Goal: Check status: Check status

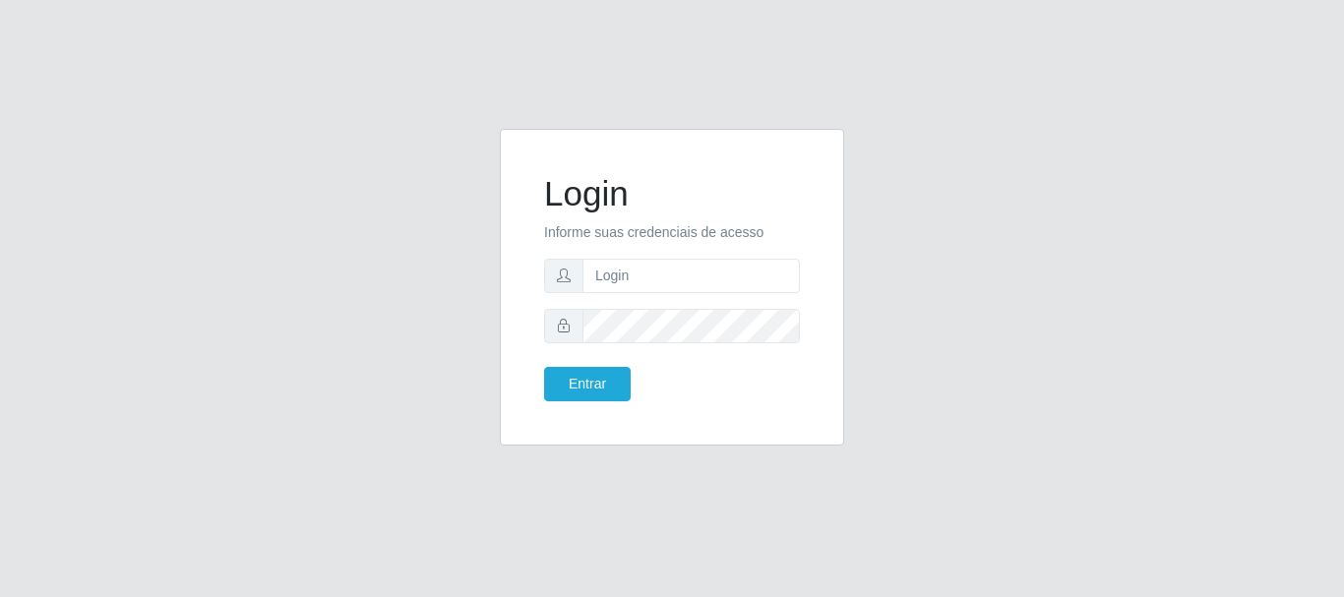
type input "[EMAIL_ADDRESS][DOMAIN_NAME]"
click at [566, 382] on button "Entrar" at bounding box center [587, 384] width 87 height 34
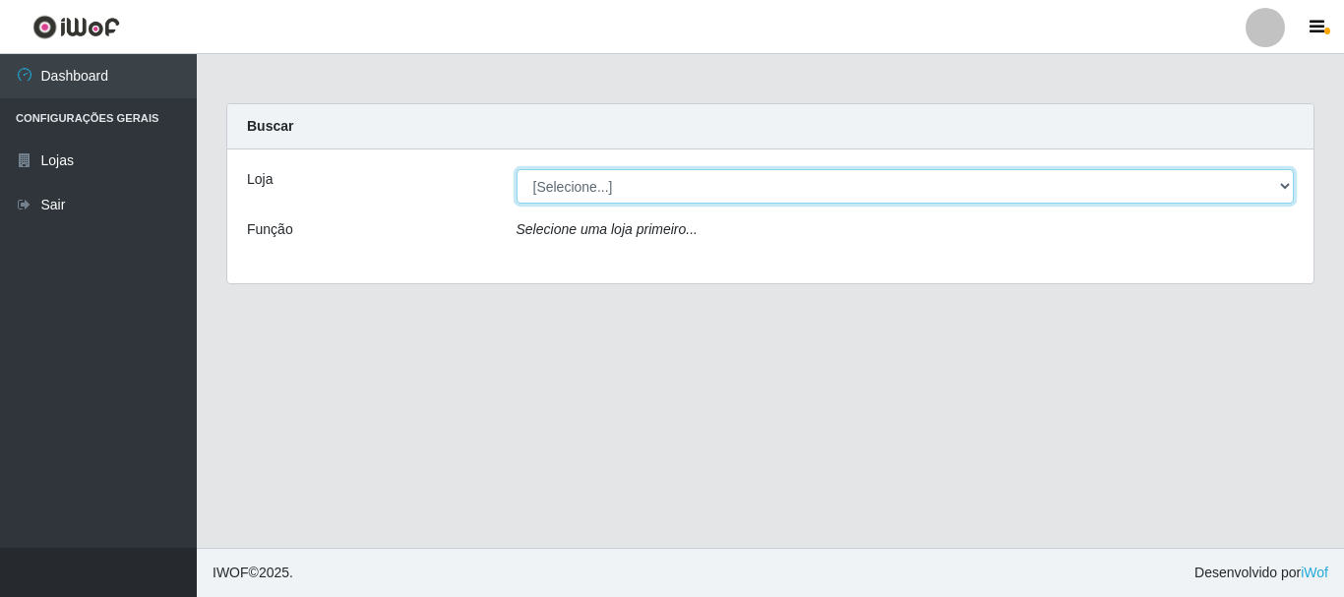
click at [1288, 185] on select "[Selecione...] SuperFácil Atacado - Rodoviária" at bounding box center [906, 186] width 778 height 34
select select "400"
click at [517, 169] on select "[Selecione...] SuperFácil Atacado - Rodoviária" at bounding box center [906, 186] width 778 height 34
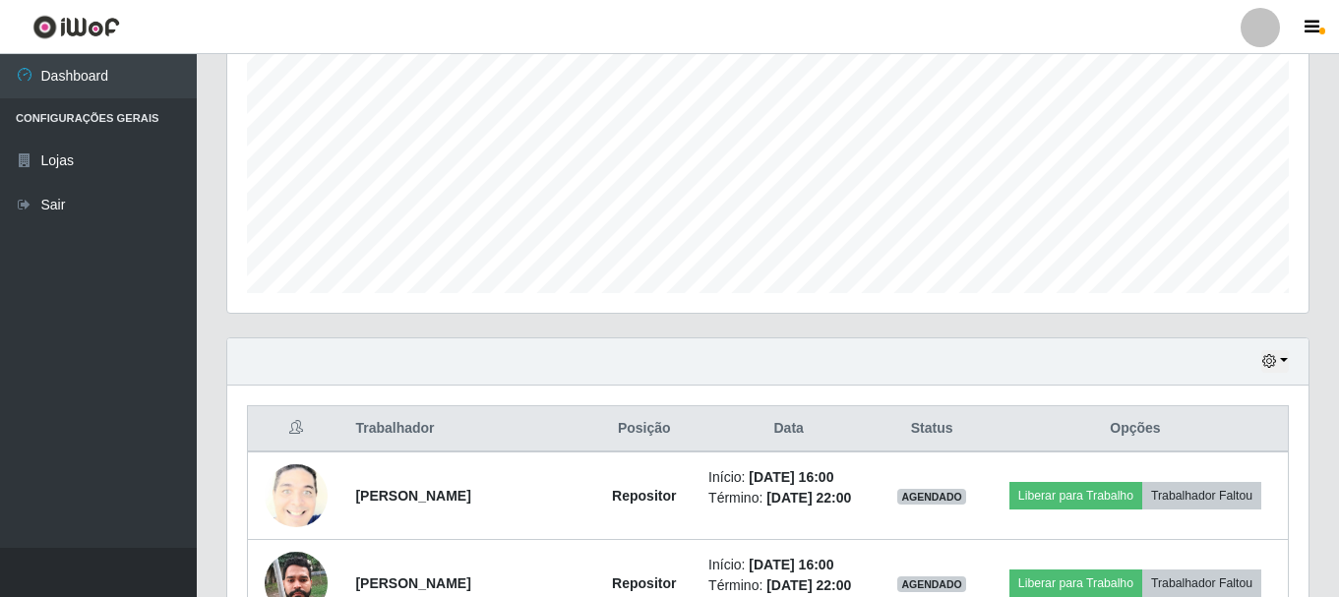
scroll to position [492, 0]
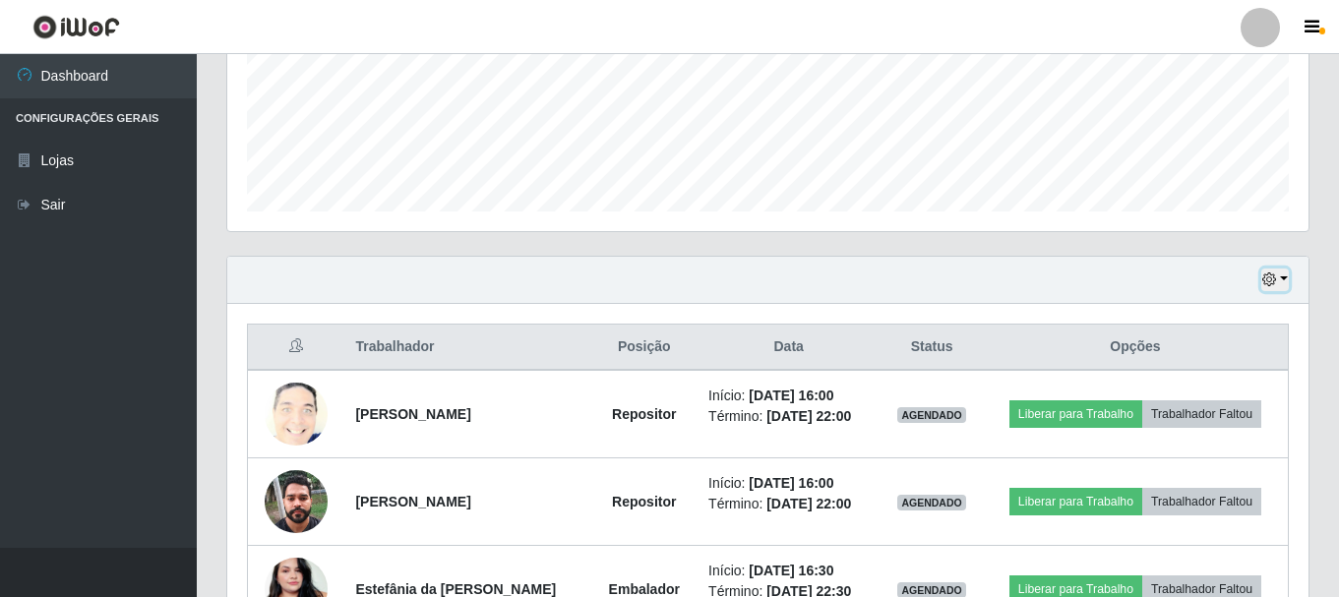
click at [1269, 279] on icon "button" at bounding box center [1270, 280] width 14 height 14
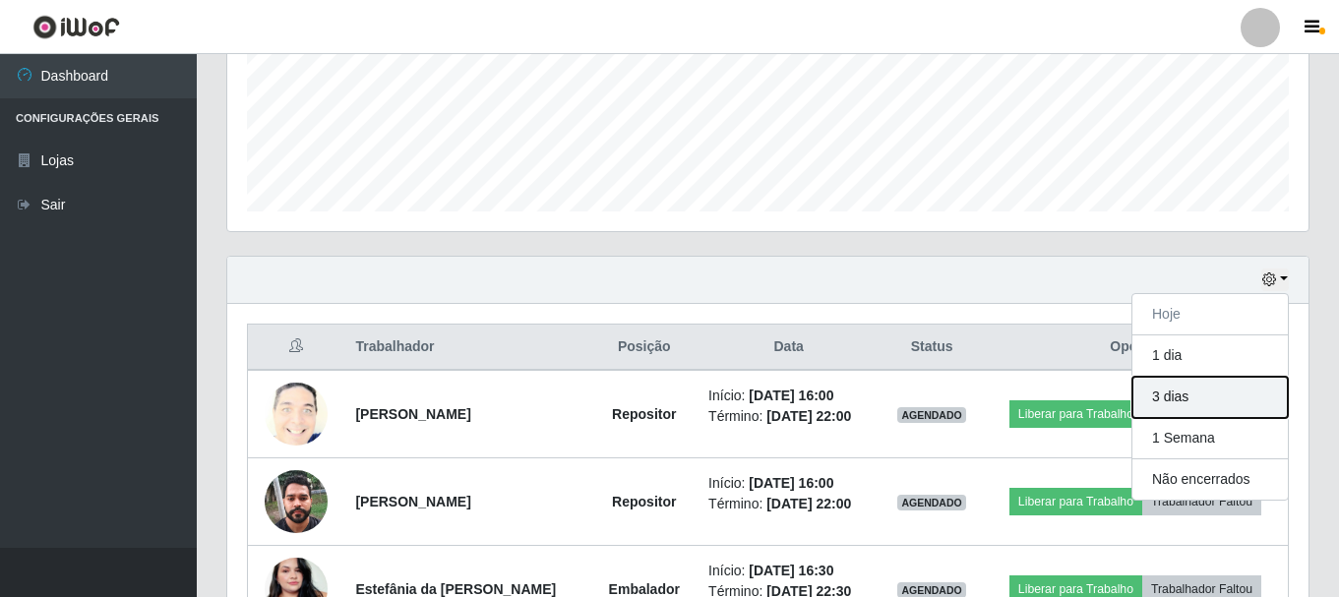
click at [1154, 398] on button "3 dias" at bounding box center [1210, 397] width 155 height 41
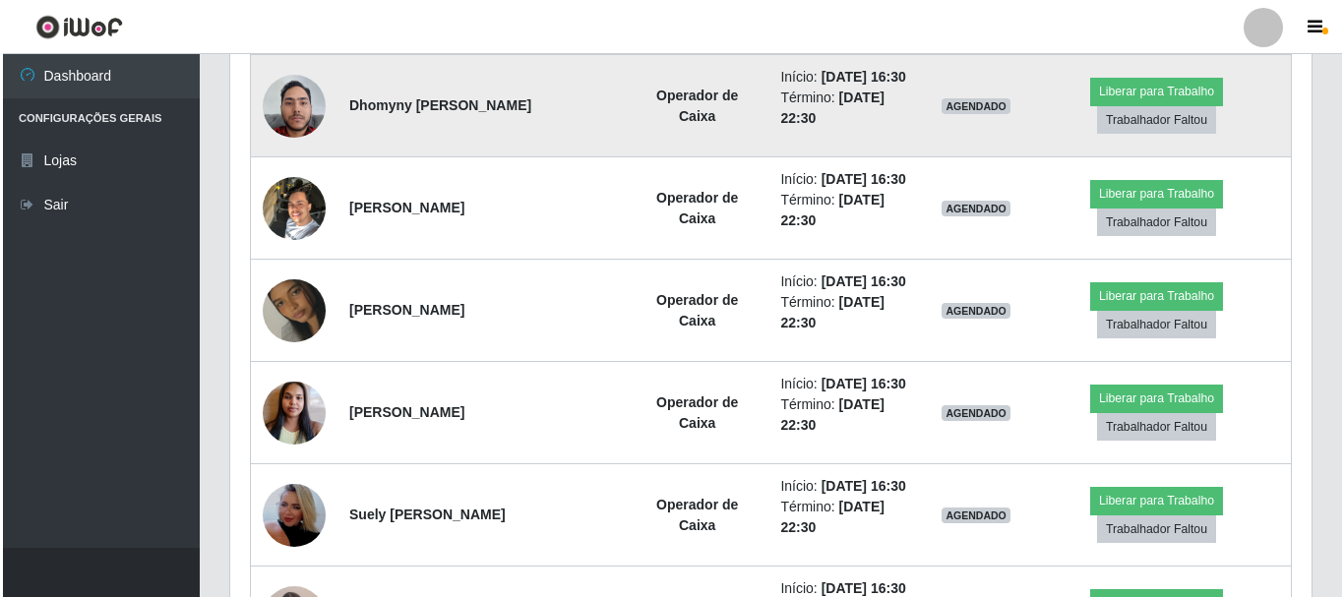
scroll to position [2755, 0]
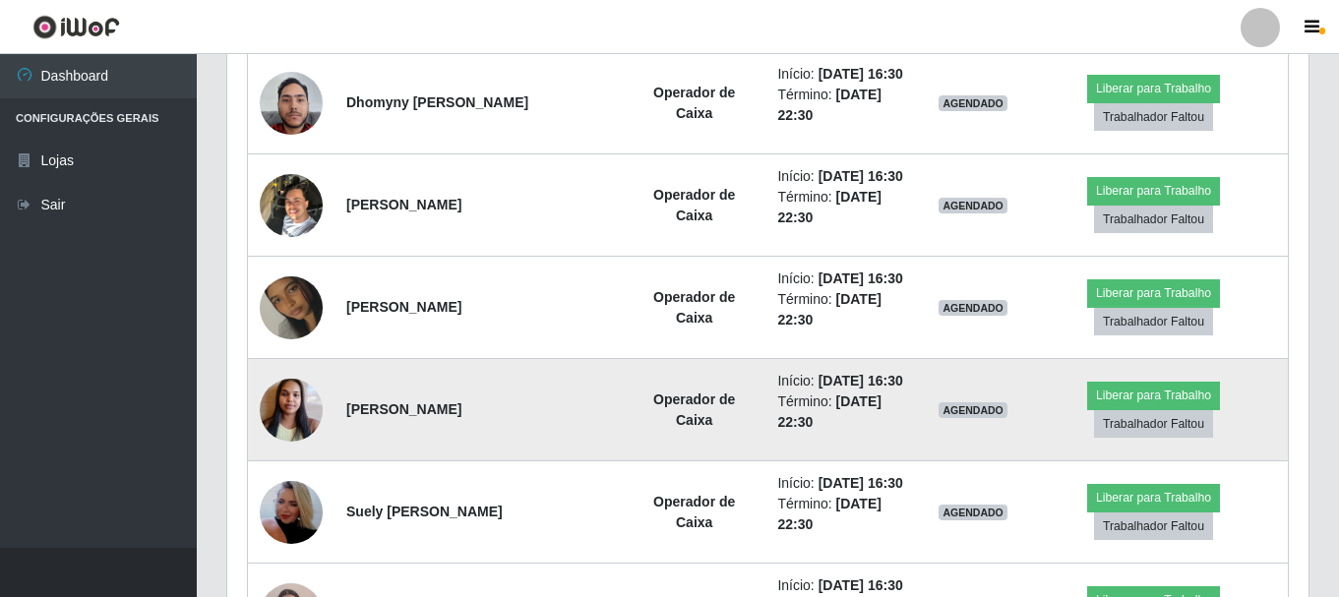
click at [296, 398] on img at bounding box center [291, 410] width 63 height 84
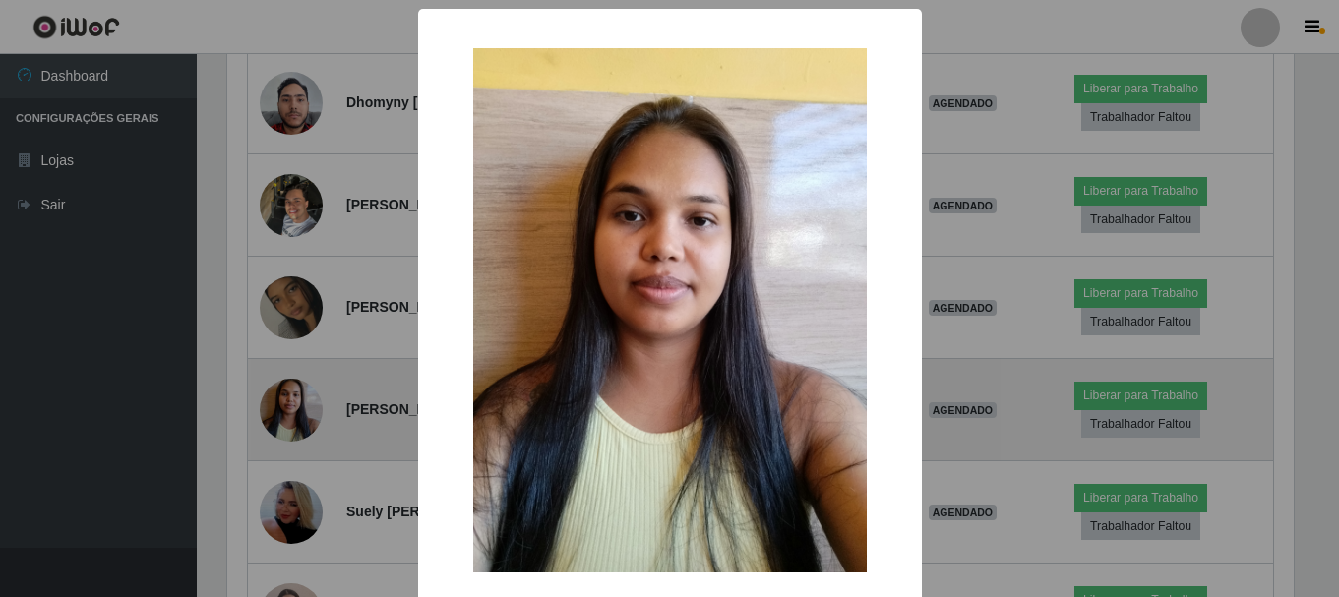
scroll to position [408, 1072]
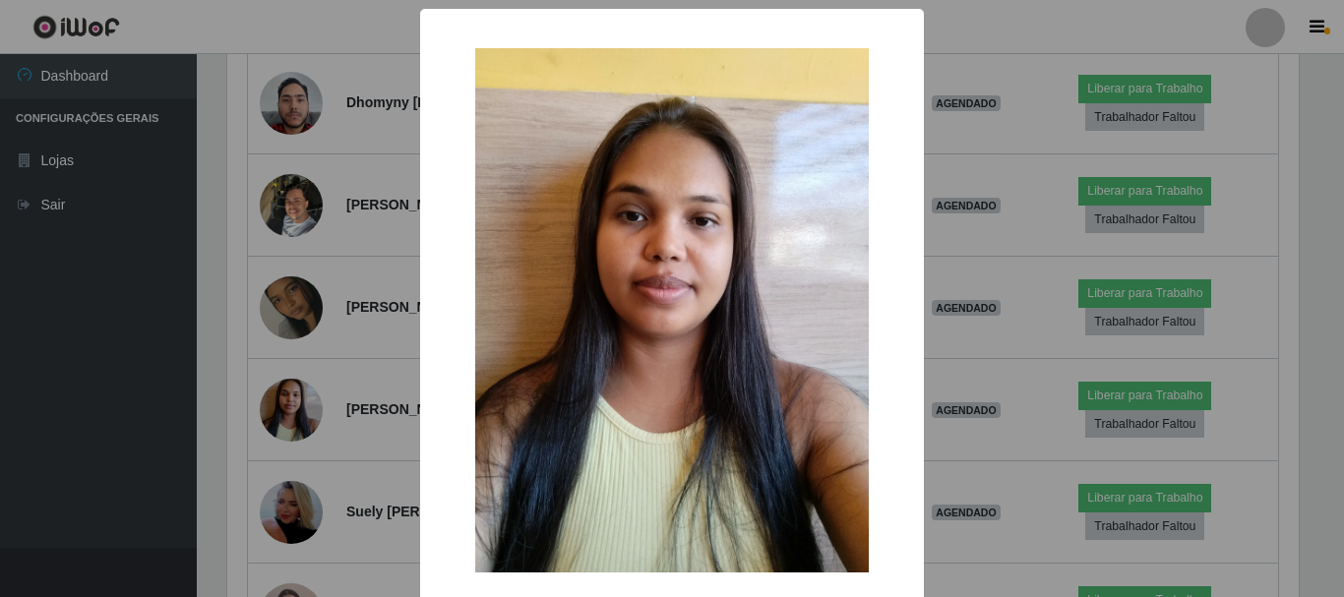
click at [58, 404] on div "× OK Cancel" at bounding box center [672, 298] width 1344 height 597
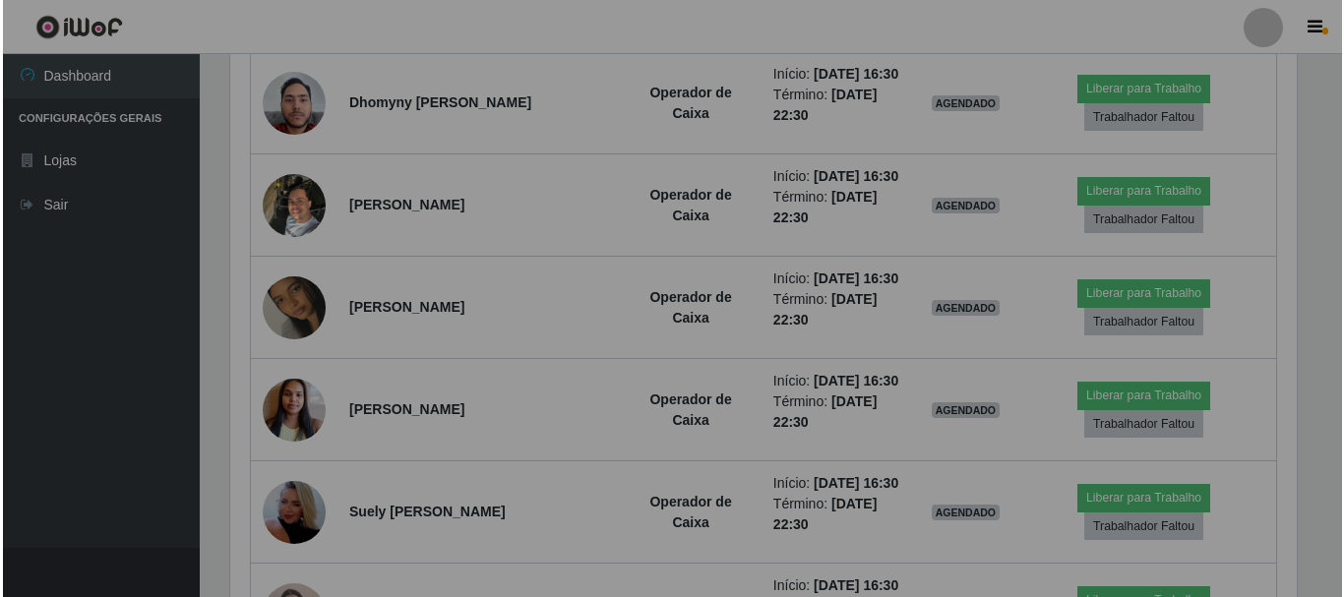
scroll to position [408, 1081]
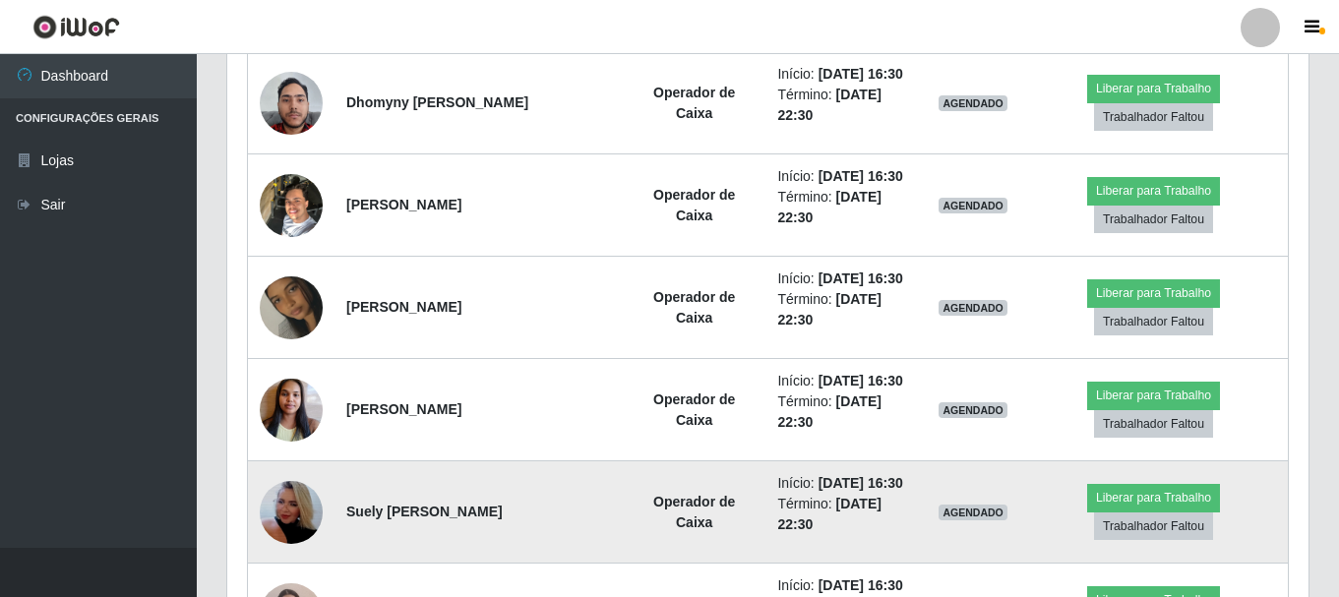
click at [282, 502] on img at bounding box center [291, 513] width 63 height 112
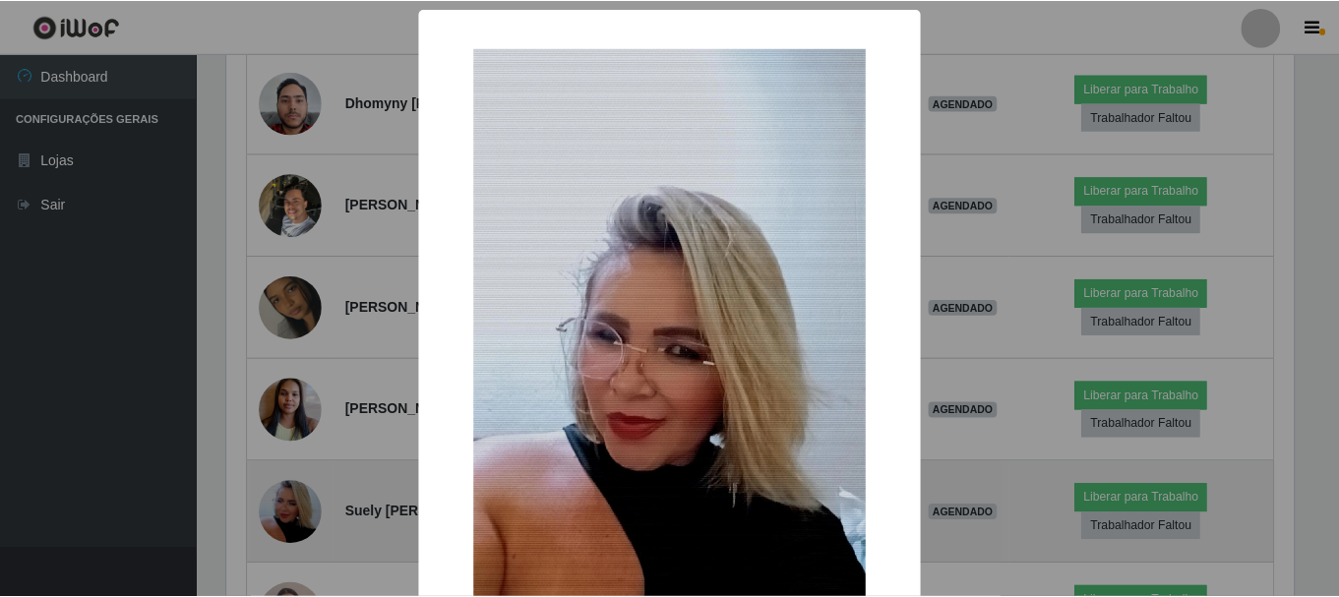
scroll to position [408, 1072]
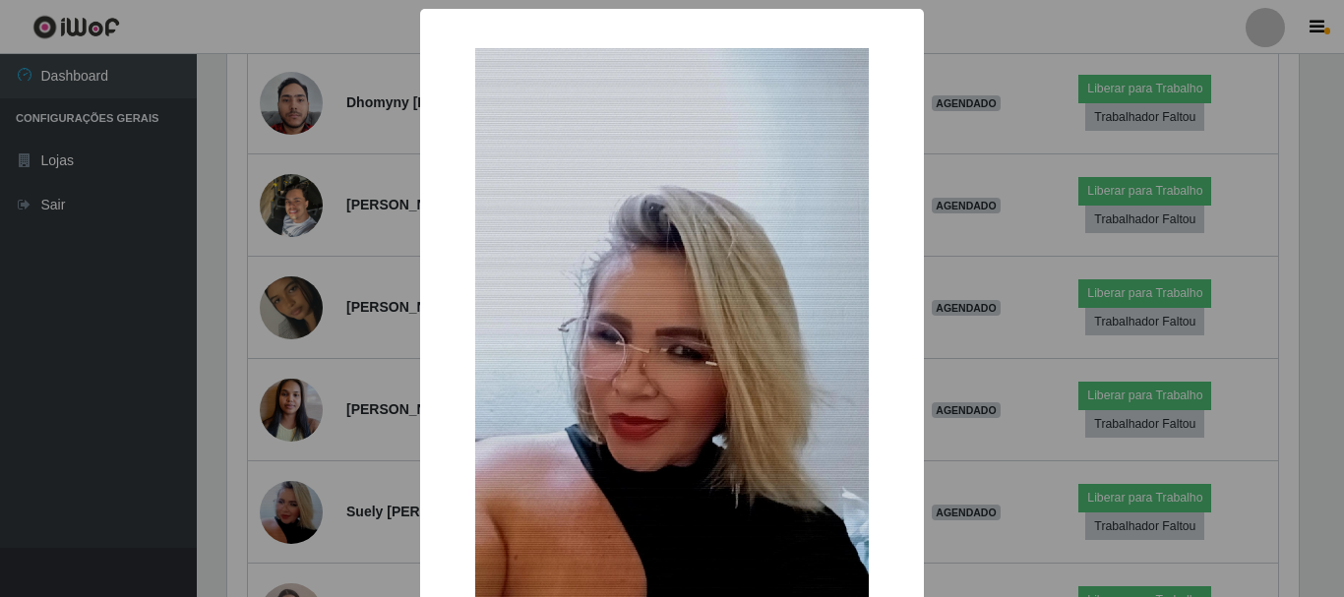
click at [121, 472] on div "× OK Cancel" at bounding box center [672, 298] width 1344 height 597
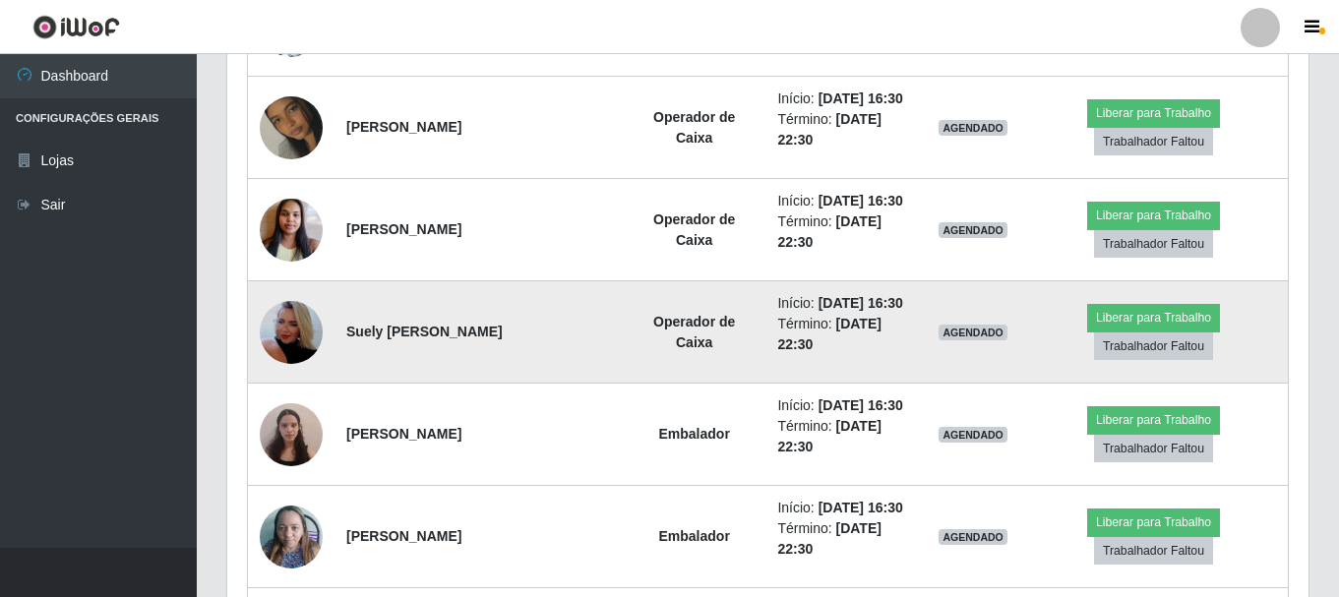
scroll to position [2952, 0]
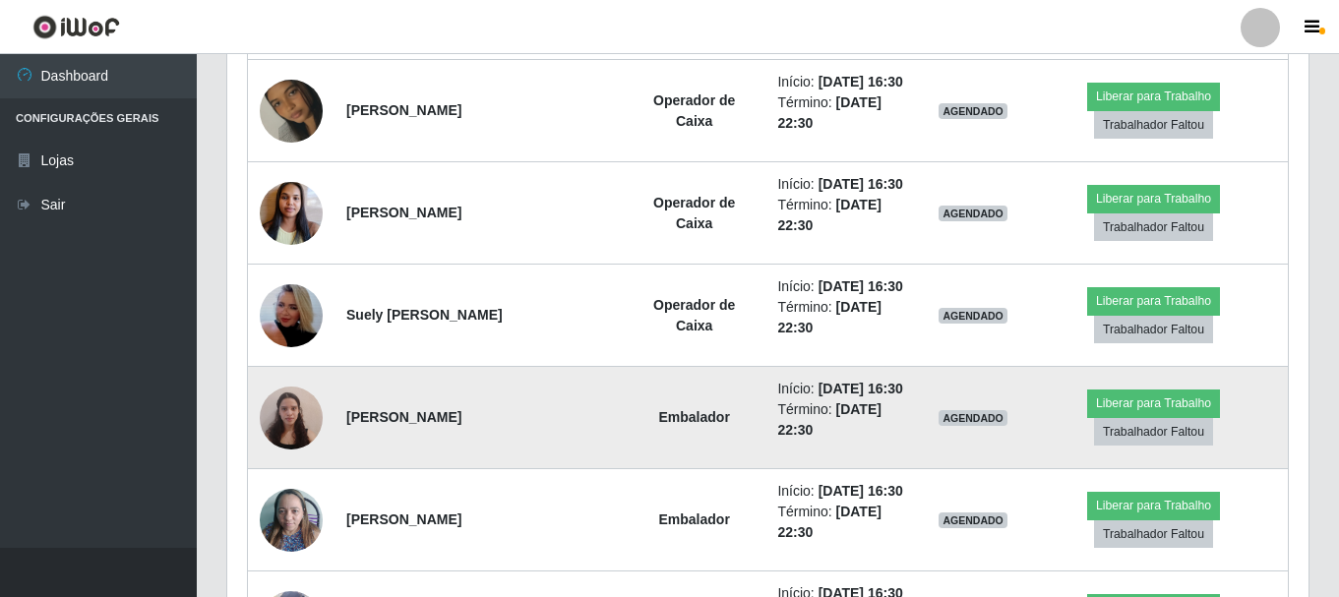
click at [283, 413] on img at bounding box center [291, 418] width 63 height 84
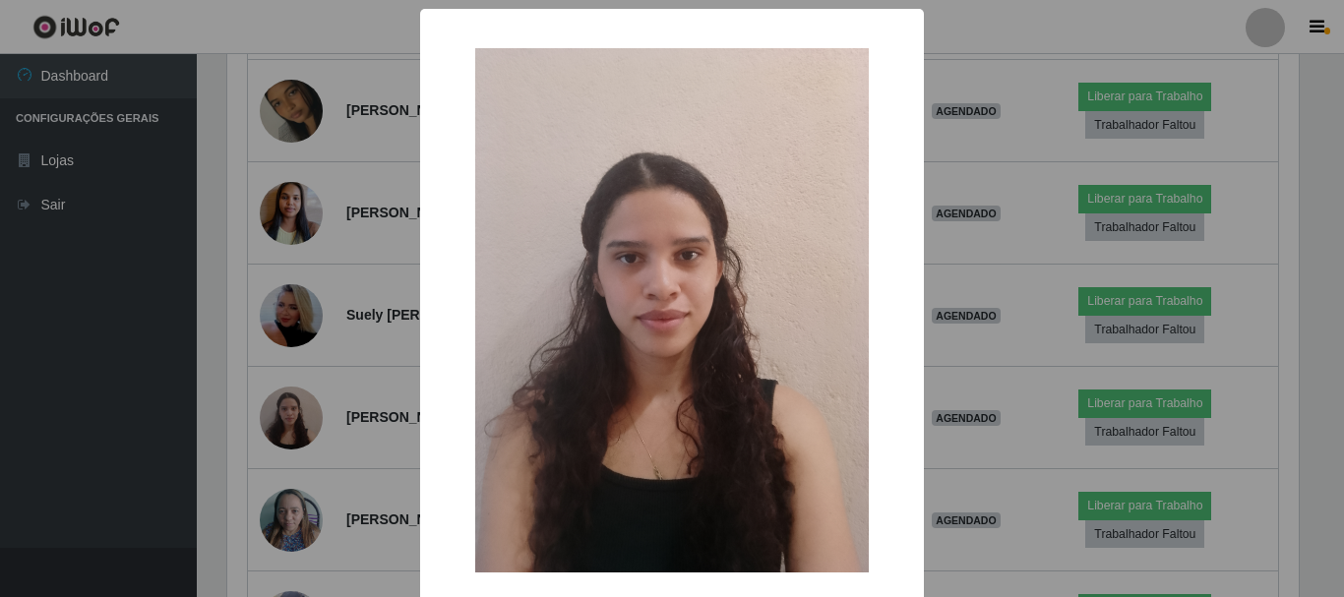
click at [112, 411] on div "× OK Cancel" at bounding box center [672, 298] width 1344 height 597
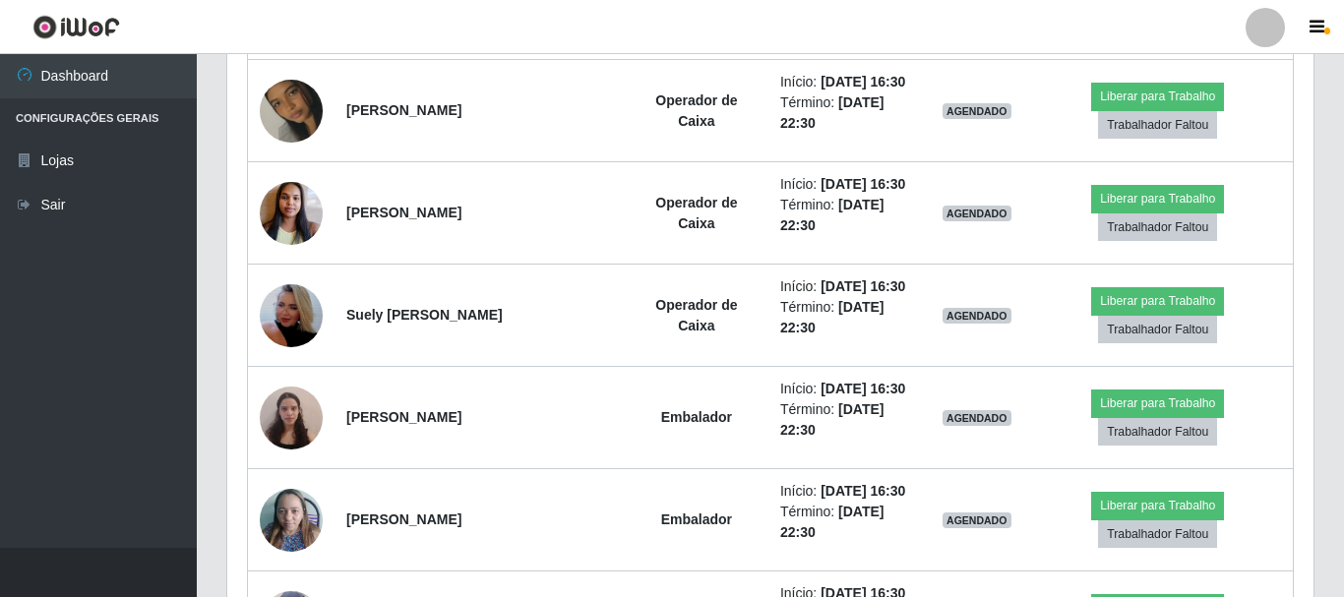
scroll to position [408, 1081]
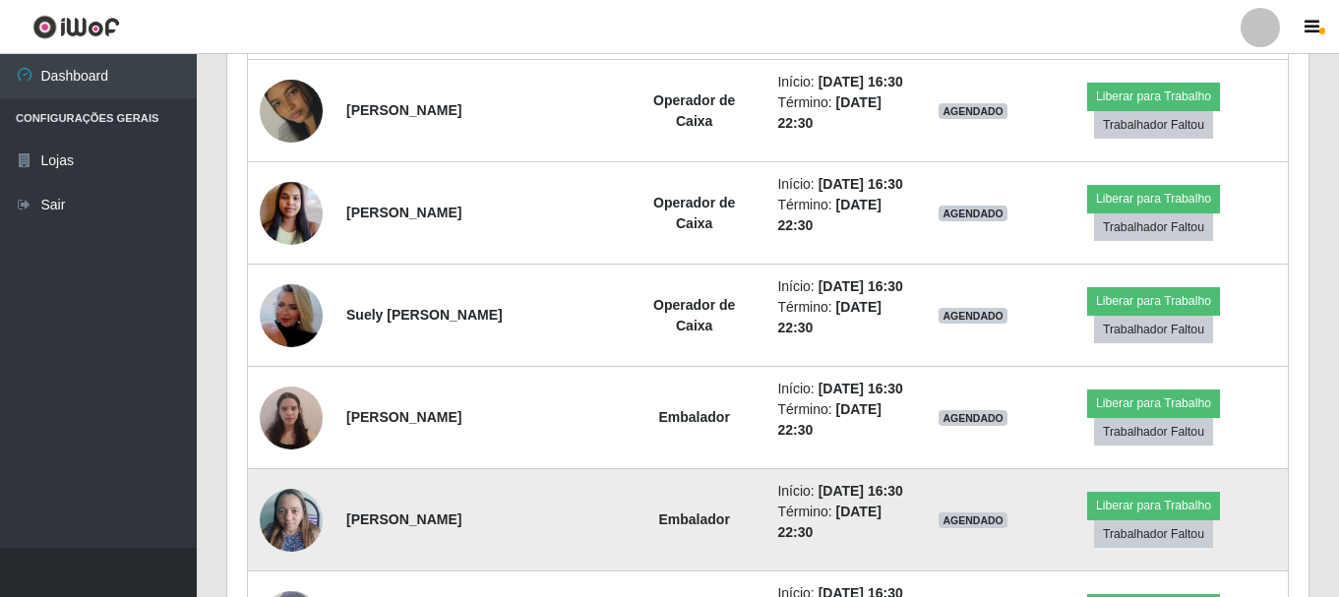
click at [308, 513] on img at bounding box center [291, 520] width 63 height 84
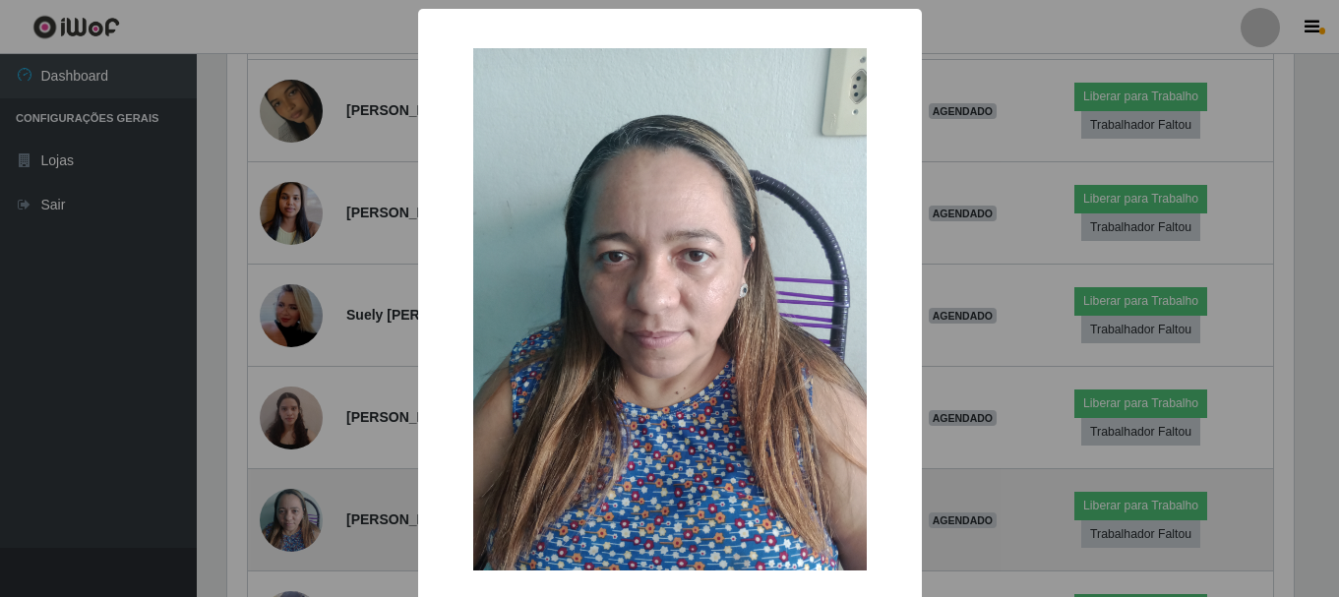
scroll to position [408, 1072]
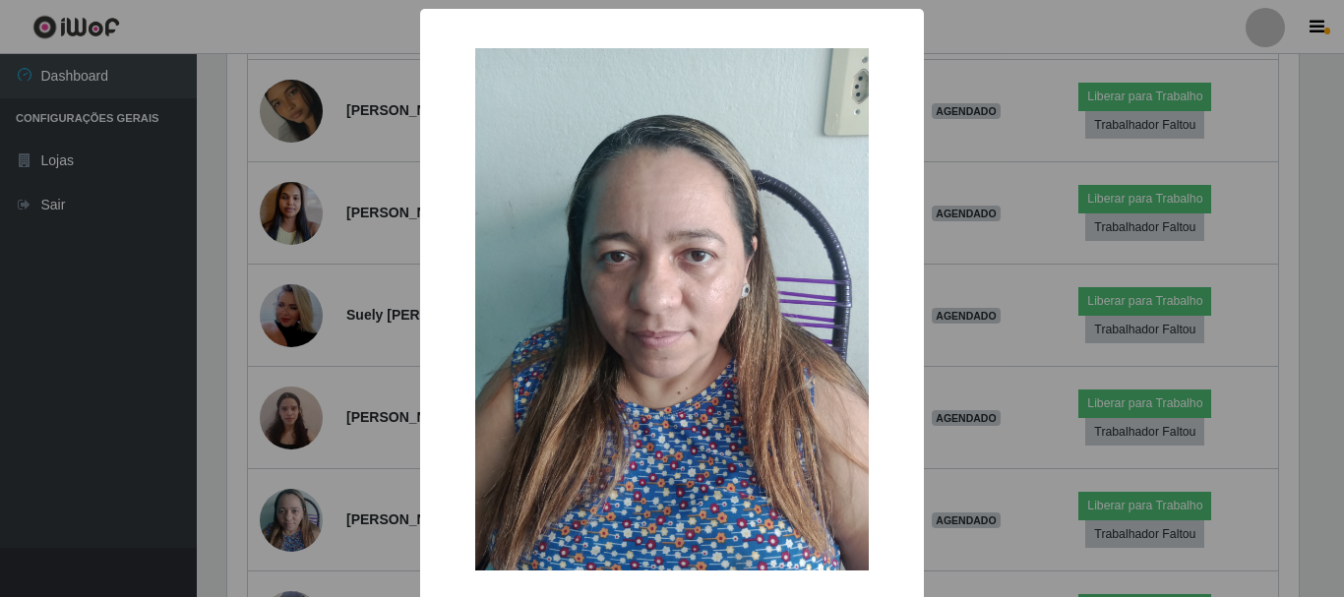
click at [50, 467] on div "× OK Cancel" at bounding box center [672, 298] width 1344 height 597
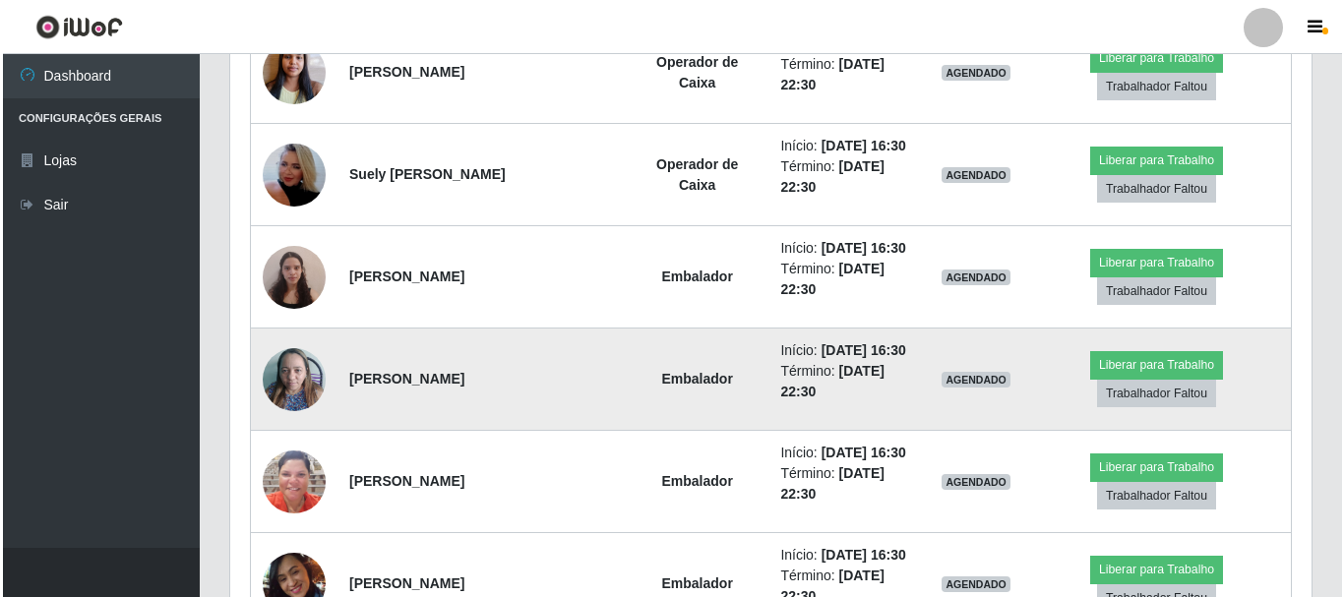
scroll to position [3149, 0]
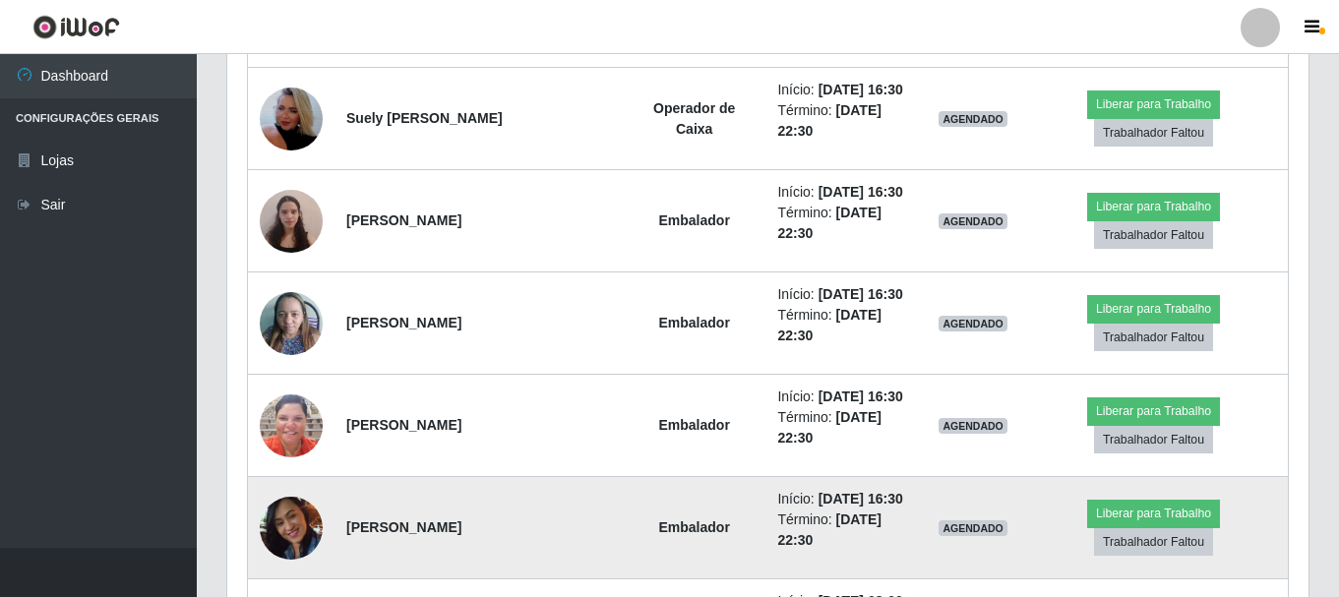
click at [275, 527] on img at bounding box center [291, 528] width 63 height 88
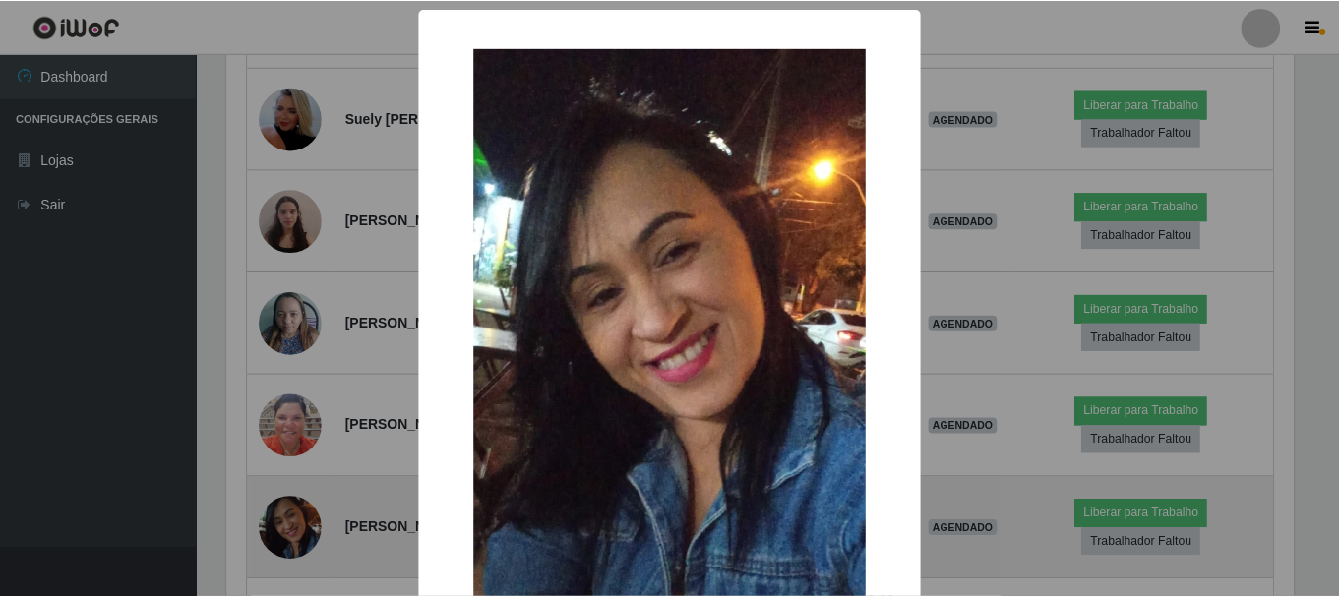
scroll to position [408, 1072]
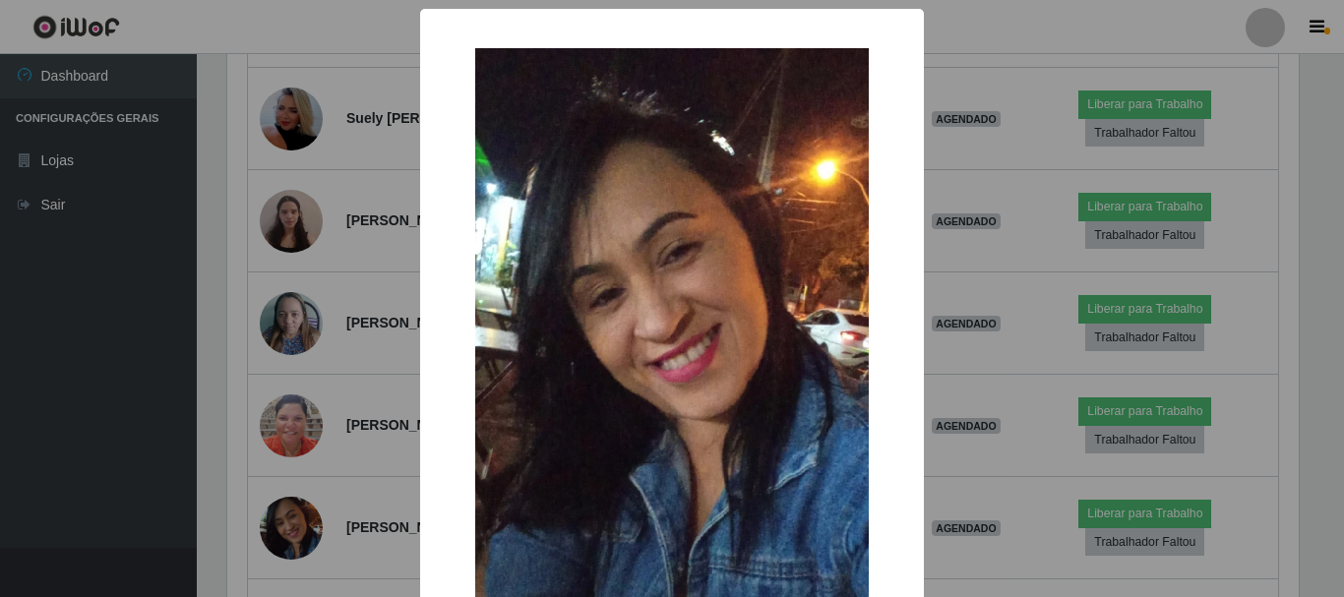
click at [46, 437] on div "× OK Cancel" at bounding box center [672, 298] width 1344 height 597
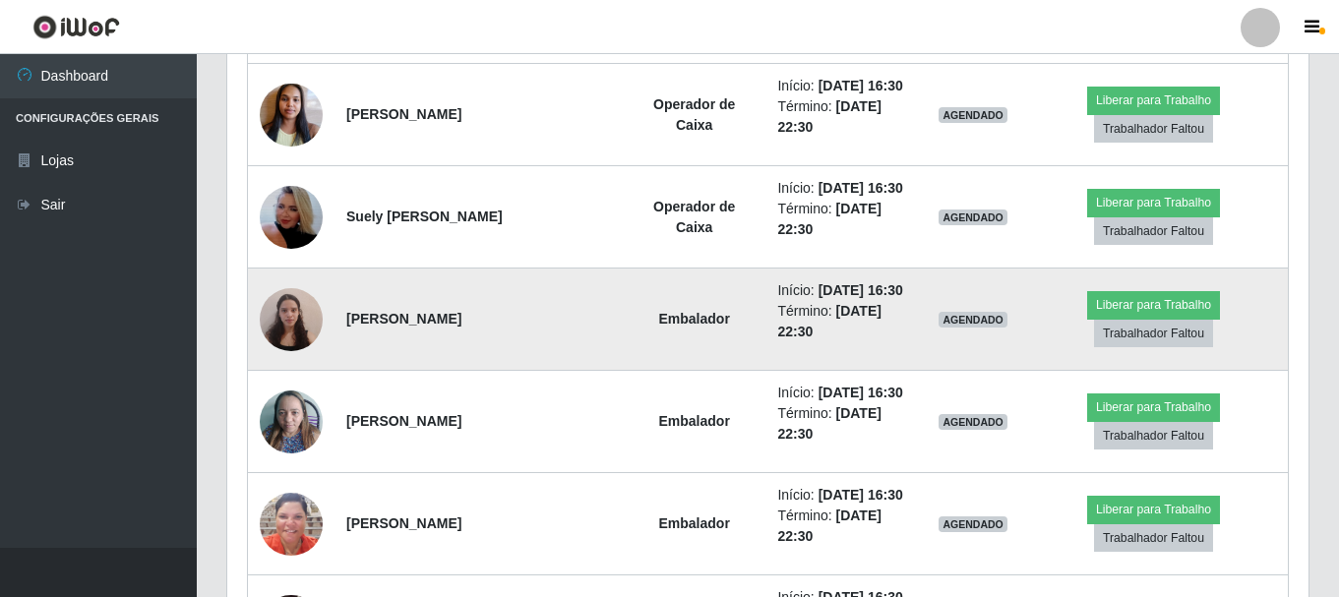
scroll to position [2952, 0]
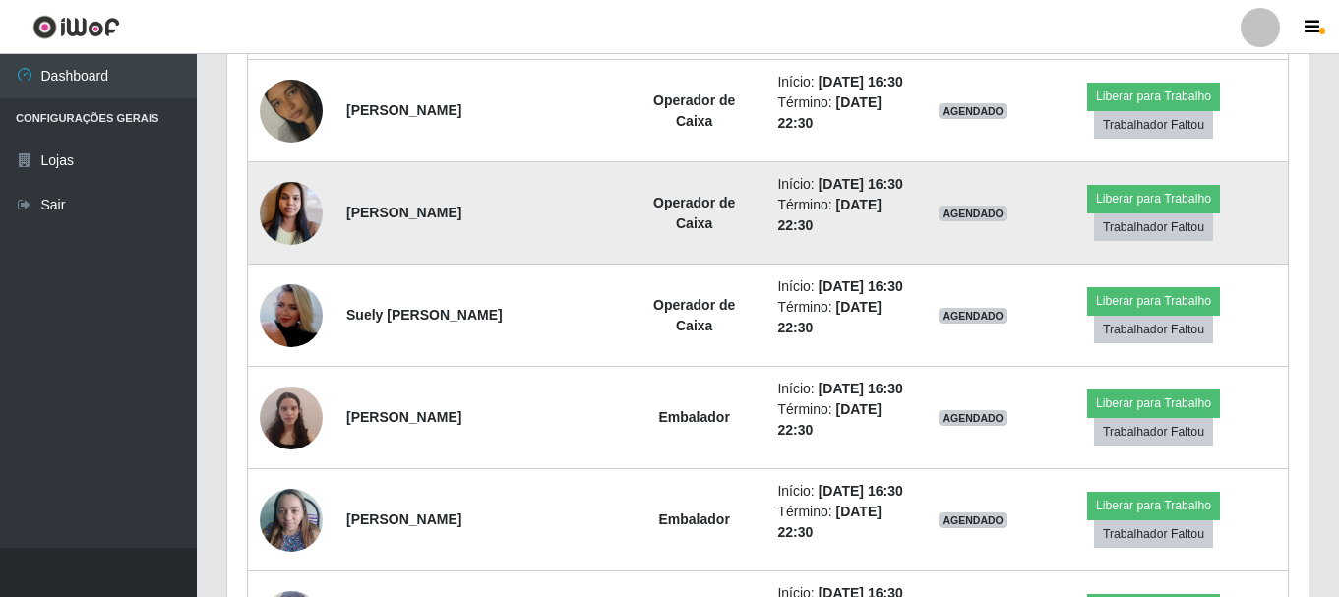
click at [282, 205] on img at bounding box center [291, 213] width 63 height 84
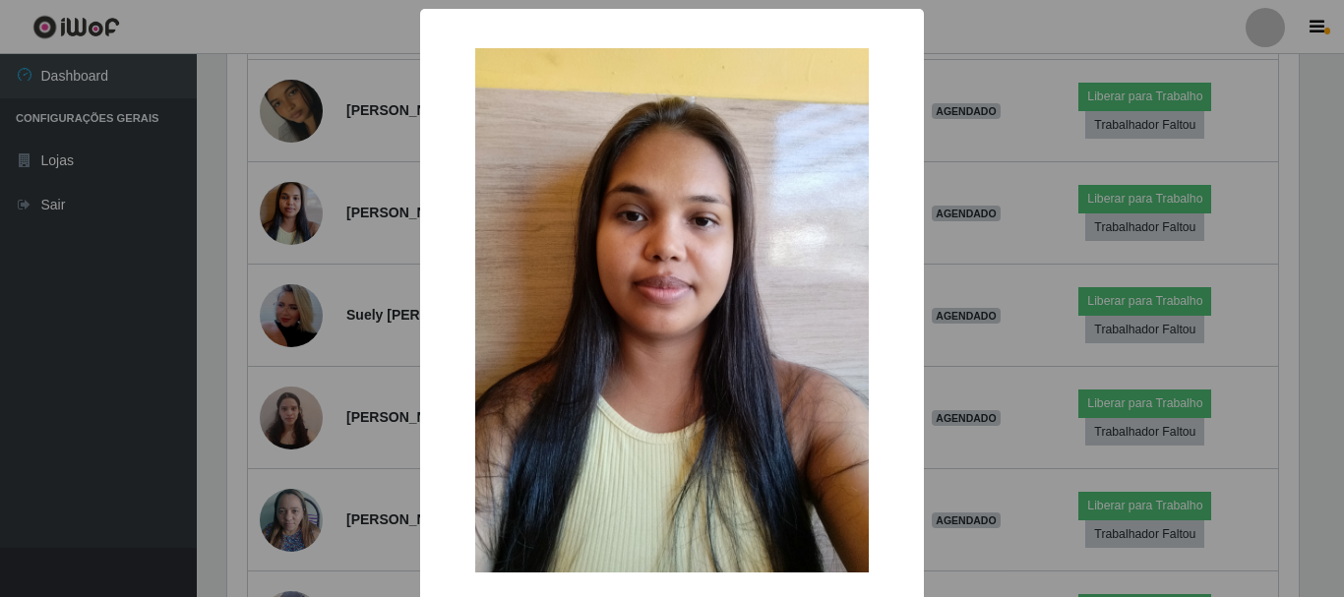
click at [41, 383] on div "× OK Cancel" at bounding box center [672, 298] width 1344 height 597
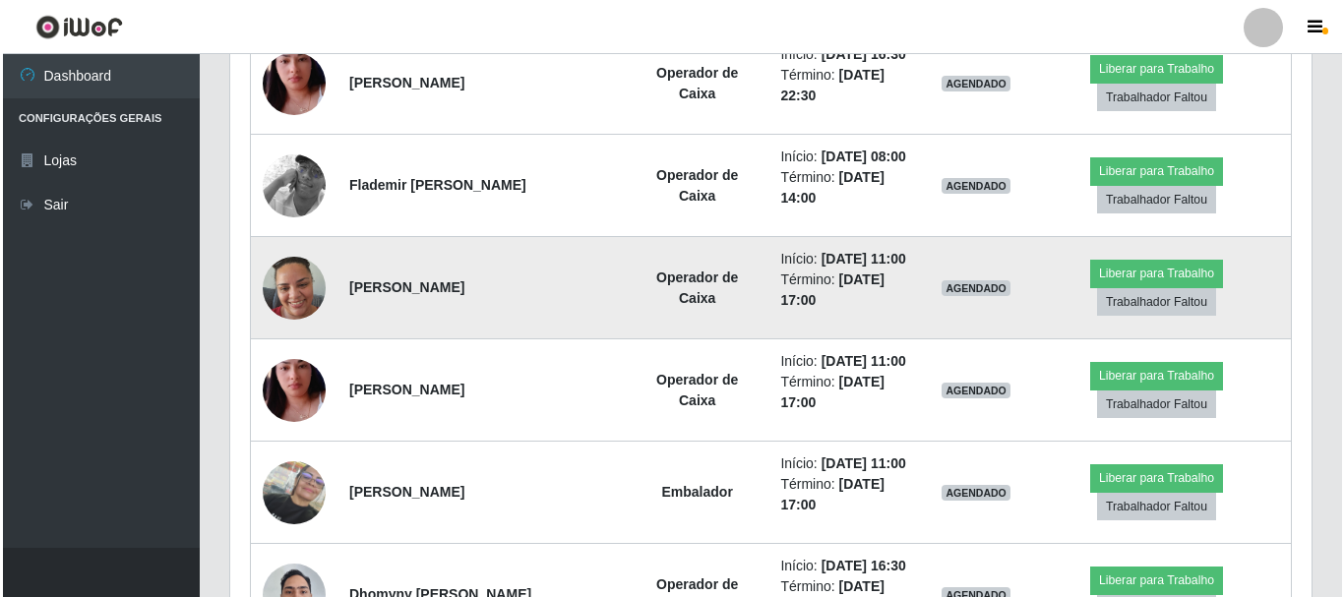
scroll to position [2165, 0]
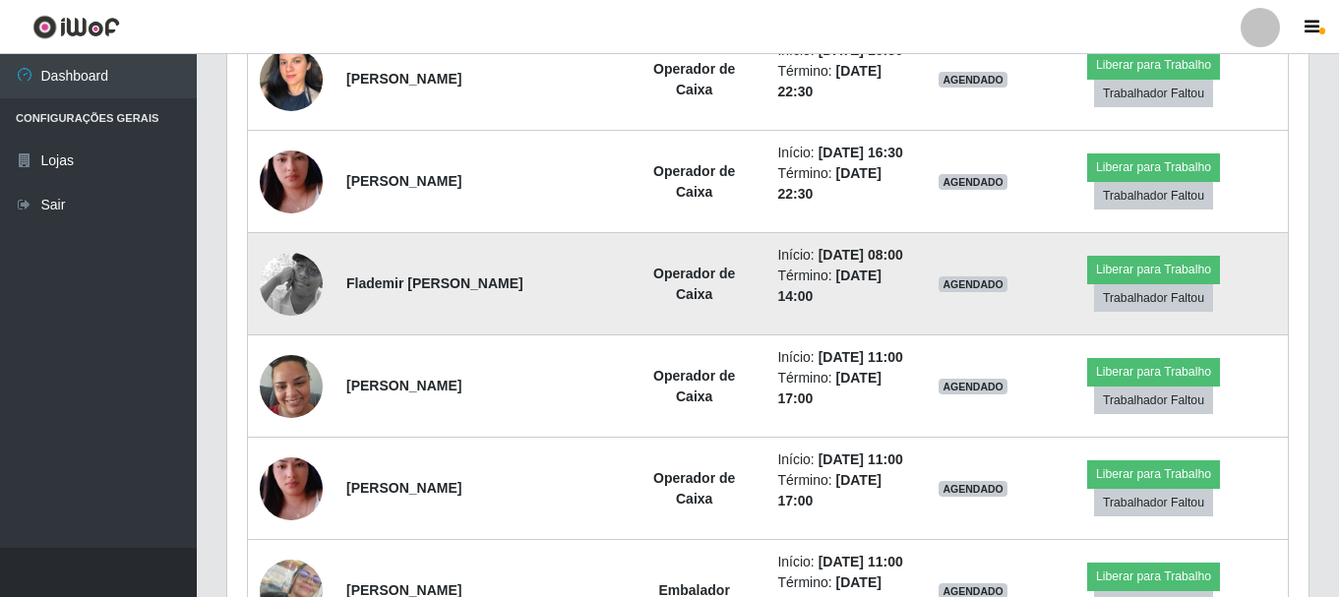
click at [286, 265] on img at bounding box center [291, 284] width 63 height 112
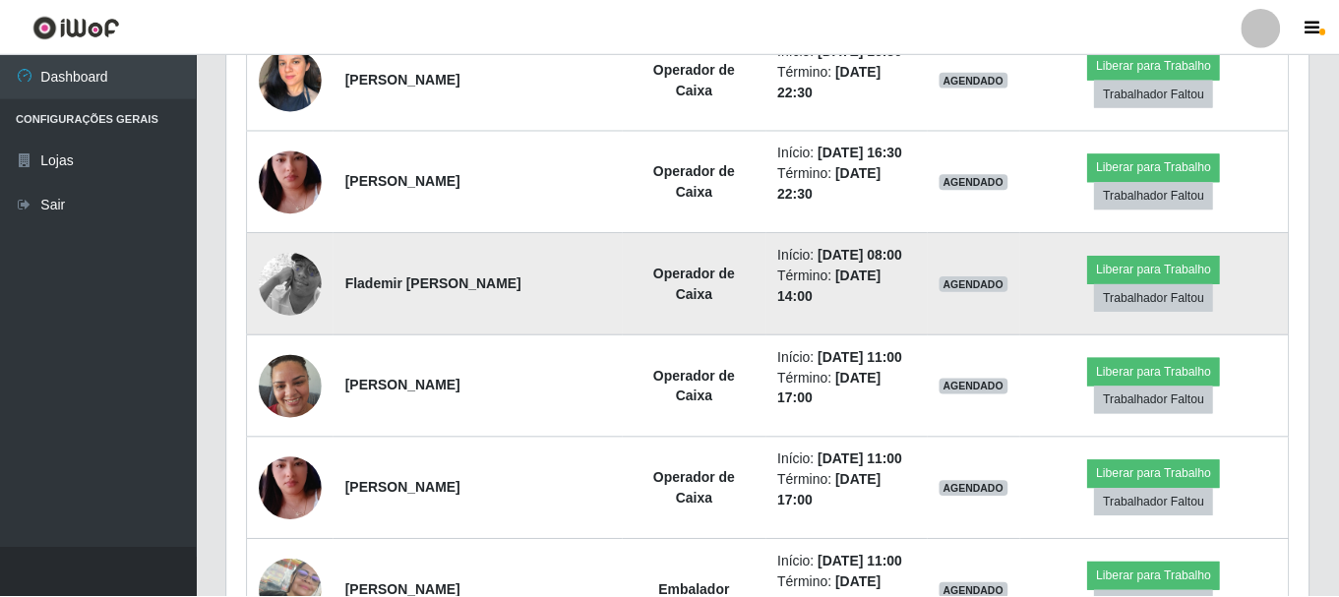
scroll to position [408, 1072]
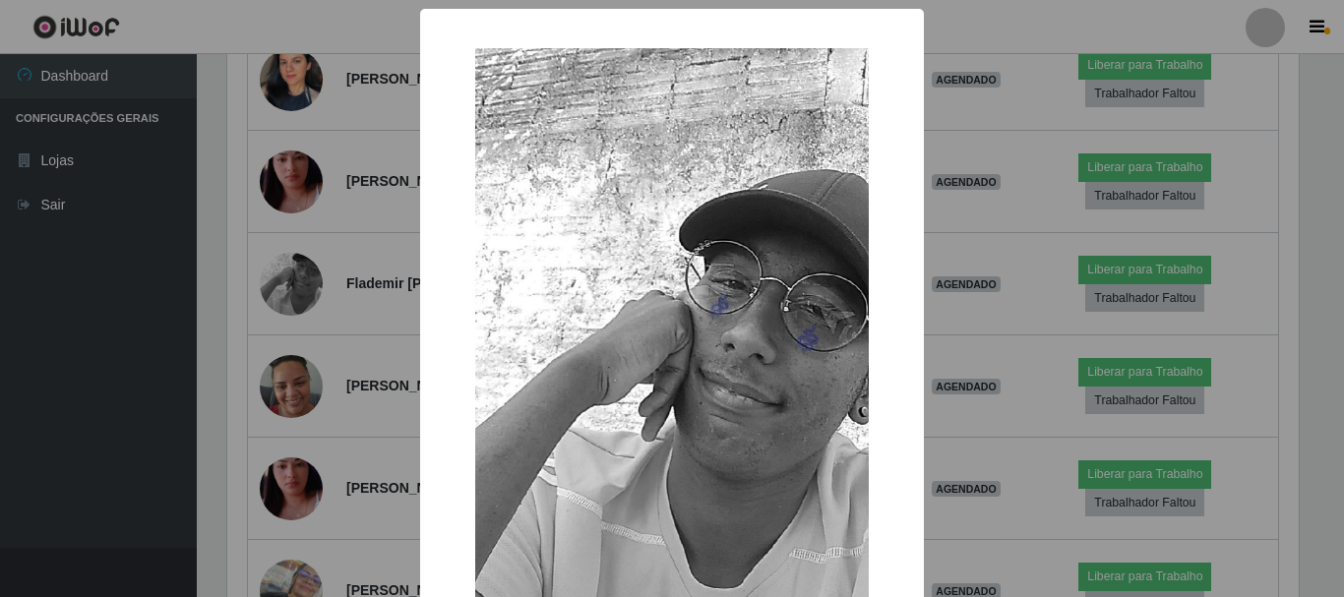
click at [59, 326] on div "× OK Cancel" at bounding box center [672, 298] width 1344 height 597
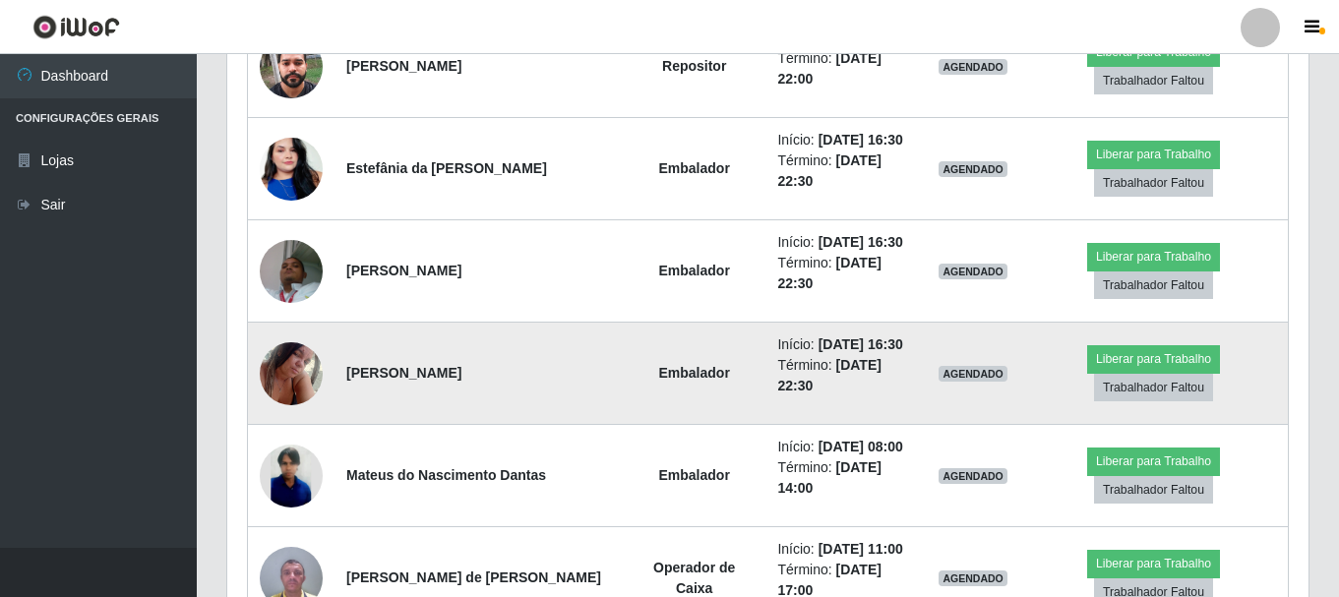
scroll to position [984, 0]
